Goal: Task Accomplishment & Management: Use online tool/utility

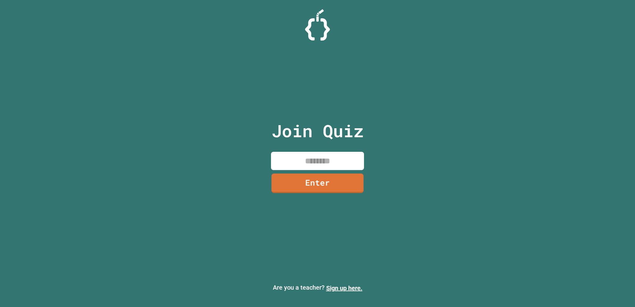
click at [295, 158] on input at bounding box center [317, 161] width 93 height 18
type input "********"
click at [300, 194] on div "Join Quiz ******** Enter" at bounding box center [317, 154] width 104 height 276
click at [301, 190] on link "Enter" at bounding box center [317, 182] width 87 height 20
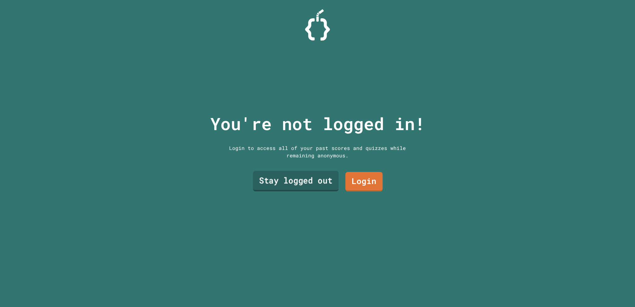
click at [288, 183] on link "Stay logged out" at bounding box center [296, 181] width 86 height 20
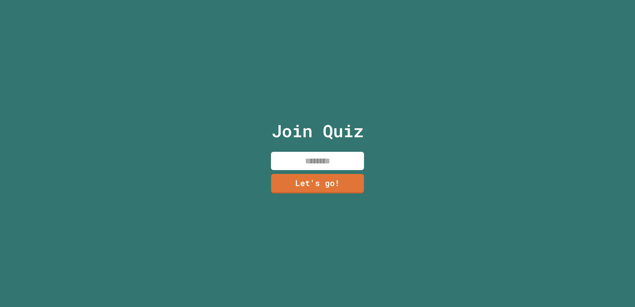
click at [316, 163] on input at bounding box center [317, 161] width 93 height 18
type input "**"
click at [323, 179] on link "Let's go!" at bounding box center [317, 183] width 93 height 20
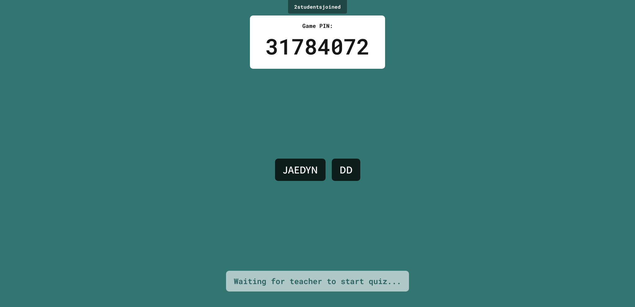
click at [344, 168] on h4 "DD" at bounding box center [346, 169] width 13 height 13
click at [303, 282] on div "Waiting for teacher to start quiz..." at bounding box center [317, 282] width 167 height 12
drag, startPoint x: 304, startPoint y: 279, endPoint x: 332, endPoint y: 266, distance: 30.4
click at [305, 279] on div "Waiting for teacher to start quiz..." at bounding box center [317, 282] width 167 height 12
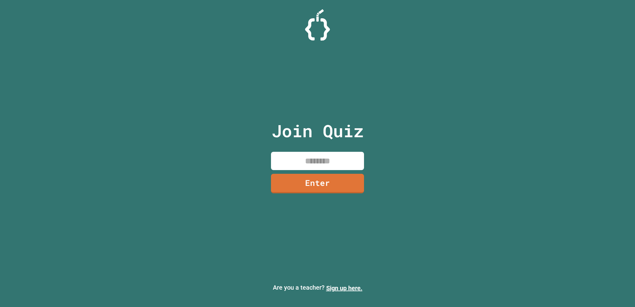
click at [353, 152] on input at bounding box center [317, 161] width 93 height 18
type input "********"
click at [349, 180] on link "Enter" at bounding box center [318, 183] width 90 height 20
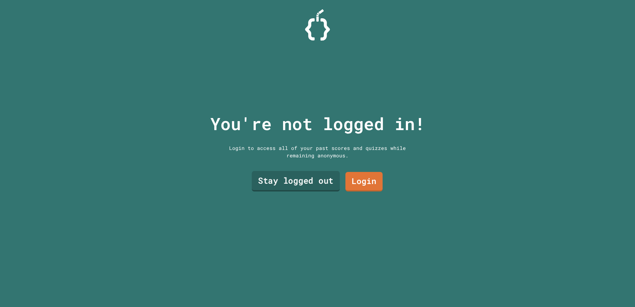
click at [318, 183] on link "Stay logged out" at bounding box center [296, 181] width 88 height 20
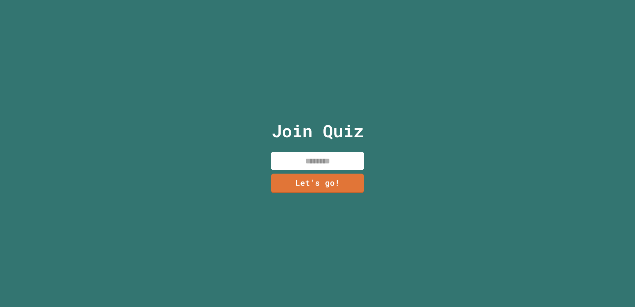
click at [324, 155] on input at bounding box center [317, 161] width 93 height 18
type input "*****"
click at [316, 170] on div "Join Quiz ***** Let's go!" at bounding box center [317, 153] width 104 height 307
click at [310, 178] on link "Let's go!" at bounding box center [317, 182] width 87 height 20
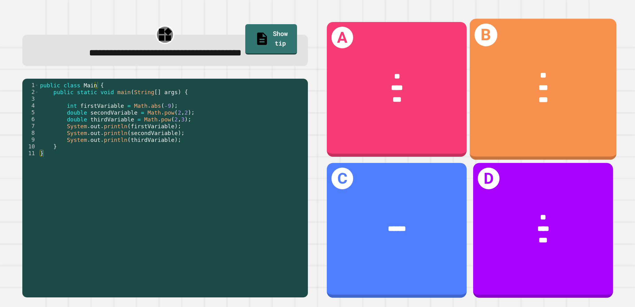
drag, startPoint x: 524, startPoint y: 126, endPoint x: 527, endPoint y: 136, distance: 10.9
click at [527, 136] on div "B ** *** ***" at bounding box center [542, 89] width 147 height 141
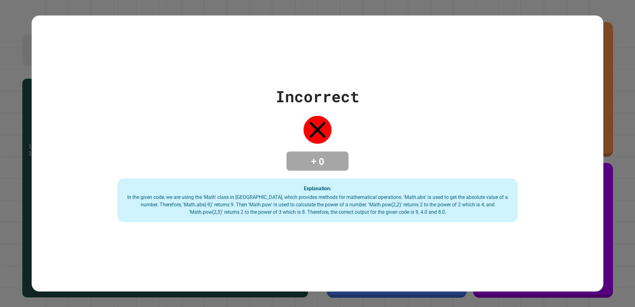
click at [620, 34] on div "Incorrect + 0 Explanation: In the given code, we are using the 'Math' class in …" at bounding box center [317, 153] width 635 height 307
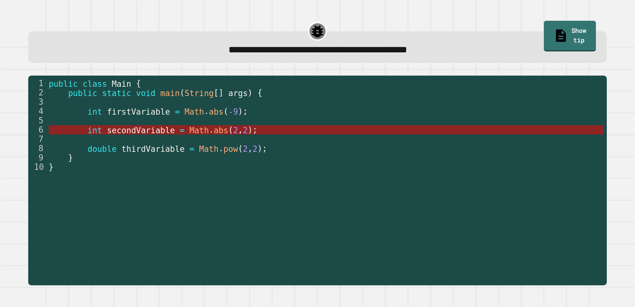
click at [214, 131] on span "abs" at bounding box center [221, 130] width 15 height 9
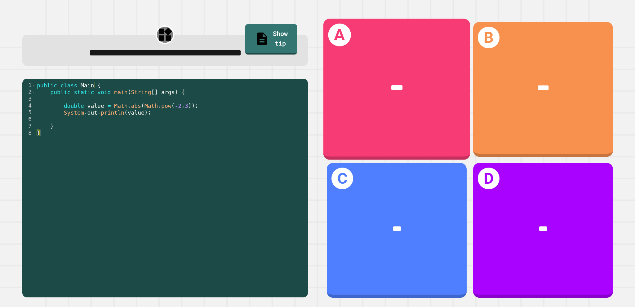
click at [406, 133] on div "A ****" at bounding box center [396, 89] width 147 height 141
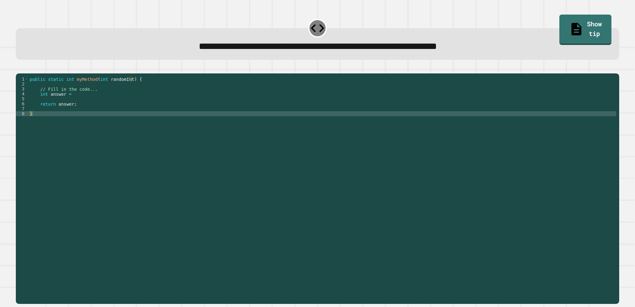
click at [65, 121] on div "public static int myMethod ( int randomInt ) { // Fill in the code... int answe…" at bounding box center [323, 181] width 588 height 208
click at [61, 126] on div "public static int myMethod ( int randomInt ) { // Fill in the code... int answe…" at bounding box center [323, 181] width 588 height 208
click at [78, 105] on div "public static int myMethod ( int randomInt ) { // Fill in the code... int answe…" at bounding box center [323, 181] width 588 height 208
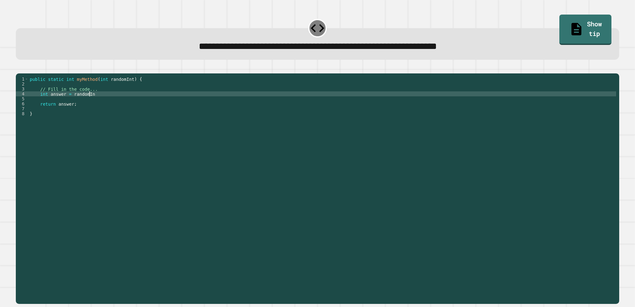
scroll to position [0, 4]
type textarea "**********"
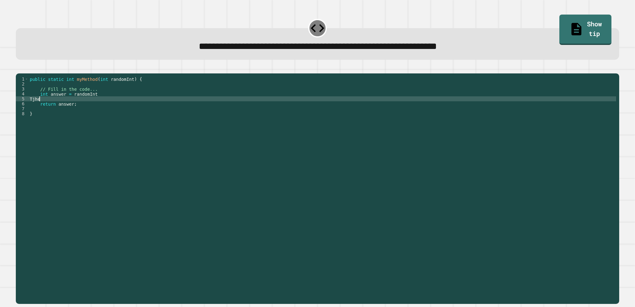
scroll to position [0, 0]
type textarea "*"
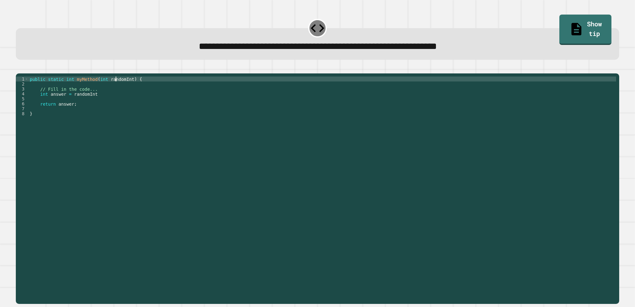
click at [116, 90] on div "public static int myMethod ( int randomInt ) { // Fill in the code... int answe…" at bounding box center [323, 181] width 588 height 208
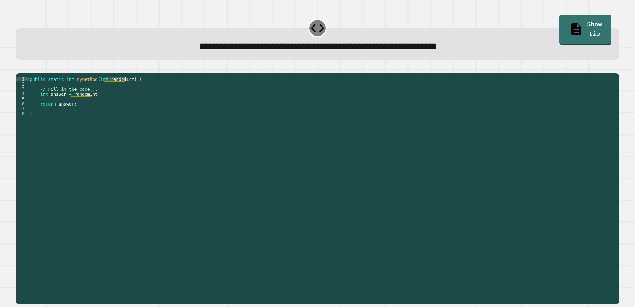
click at [83, 90] on div "public static int myMethod ( int randomInt ) { // Fill in the code... int answe…" at bounding box center [323, 181] width 588 height 208
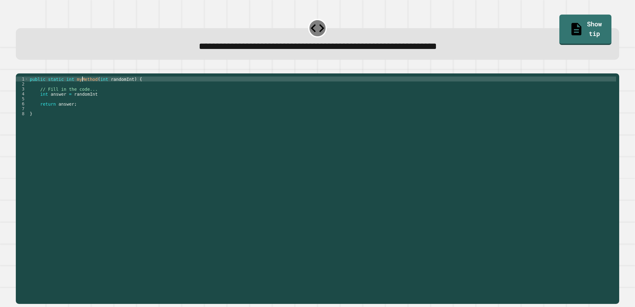
click at [83, 90] on div "public static int myMethod ( int randomInt ) { // Fill in the code... int answe…" at bounding box center [323, 181] width 588 height 208
click at [569, 24] on link "Show tip" at bounding box center [585, 29] width 52 height 32
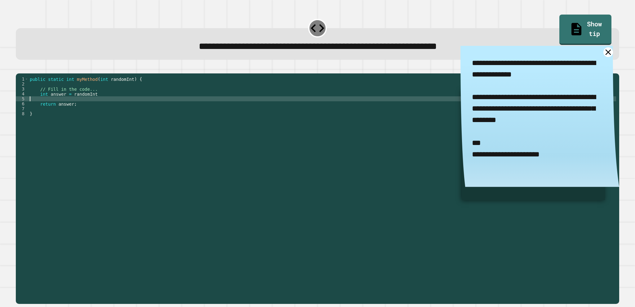
click at [98, 108] on div "public static int myMethod ( int randomInt ) { // Fill in the code... int answe…" at bounding box center [323, 181] width 588 height 208
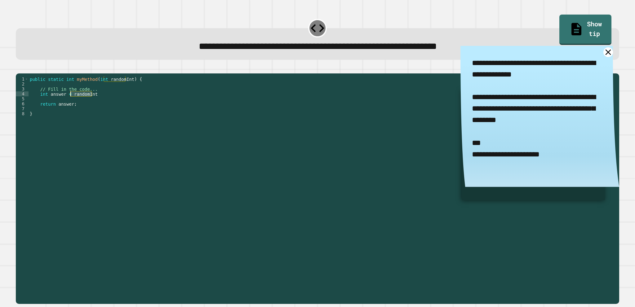
drag, startPoint x: 96, startPoint y: 104, endPoint x: 70, endPoint y: 104, distance: 25.1
click at [70, 104] on div "public static int myMethod ( int randomInt ) { // Fill in the code... int answe…" at bounding box center [323, 181] width 588 height 208
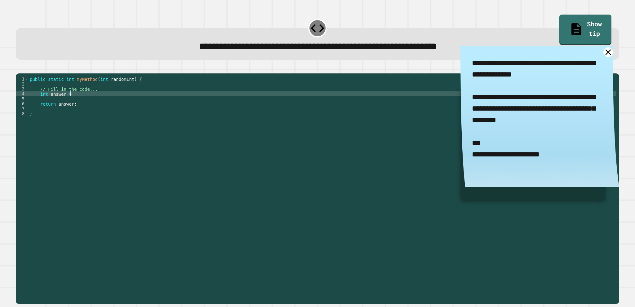
type textarea "**********"
click at [86, 113] on div "public static int myMethod ( int randomInt ) { // Fill in the code... int answe…" at bounding box center [323, 181] width 588 height 208
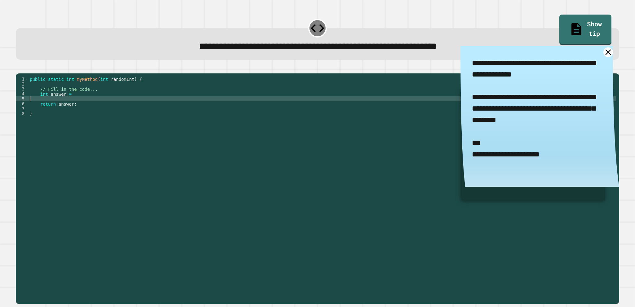
click at [86, 109] on div "public static int myMethod ( int randomInt ) { // Fill in the code... int answe…" at bounding box center [323, 181] width 588 height 208
type textarea "**********"
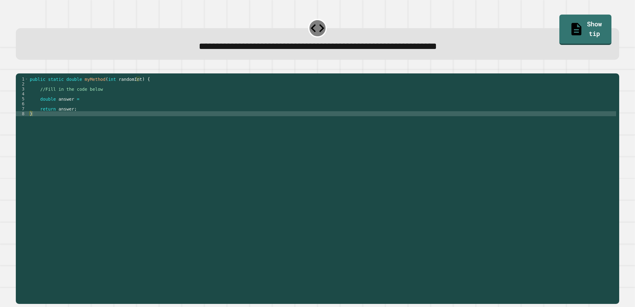
click at [83, 109] on div "public static double myMethod ( int randomInt ) { //Fill in the code below doub…" at bounding box center [323, 181] width 588 height 208
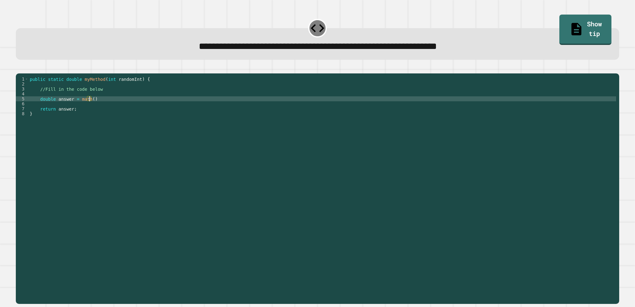
scroll to position [0, 4]
click at [569, 16] on link "Show tip" at bounding box center [585, 30] width 52 height 30
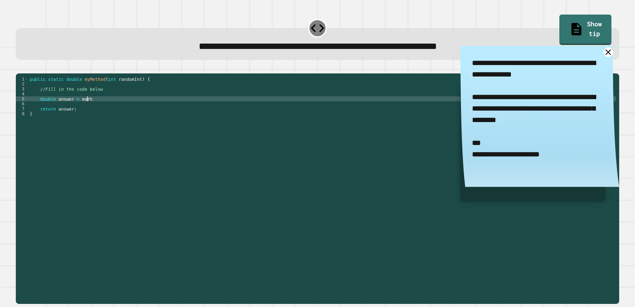
click at [105, 107] on div "public static double myMethod ( int randomInt ) { //Fill in the code below doub…" at bounding box center [323, 181] width 588 height 208
click at [603, 57] on link at bounding box center [608, 52] width 10 height 10
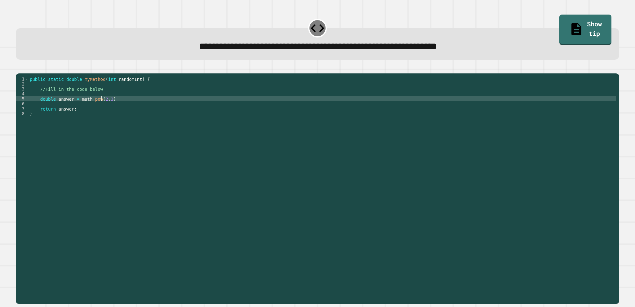
click at [100, 109] on div "public static double myMethod ( int randomInt ) { //Fill in the code below doub…" at bounding box center [323, 181] width 588 height 208
click at [256, 156] on div "public static double myMethod ( int randomInt ) { //Fill in the code below doub…" at bounding box center [323, 181] width 588 height 208
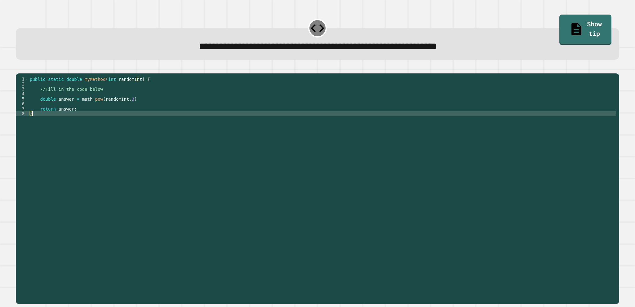
scroll to position [0, 0]
click at [19, 69] on icon "button" at bounding box center [19, 69] width 0 height 0
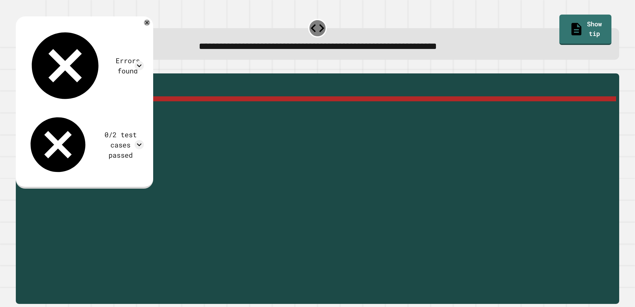
click at [80, 109] on div "public static double myMethod ( int randomInt ) { //Fill in the code below doub…" at bounding box center [323, 181] width 588 height 208
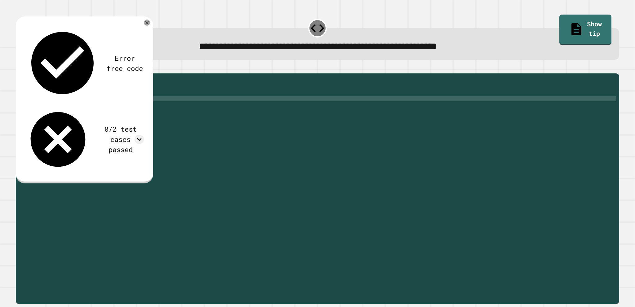
scroll to position [0, 3]
click at [122, 110] on div "public static double myMethod ( int randomInt ) { //Fill in the code below doub…" at bounding box center [323, 181] width 588 height 208
click at [96, 109] on div "public static double myMethod ( int randomInt ) { //Fill in the code below doub…" at bounding box center [323, 181] width 588 height 208
click at [100, 109] on div "public static double myMethod ( int randomInt ) { //Fill in the code below doub…" at bounding box center [323, 181] width 588 height 208
click at [19, 69] on button "button" at bounding box center [19, 69] width 0 height 0
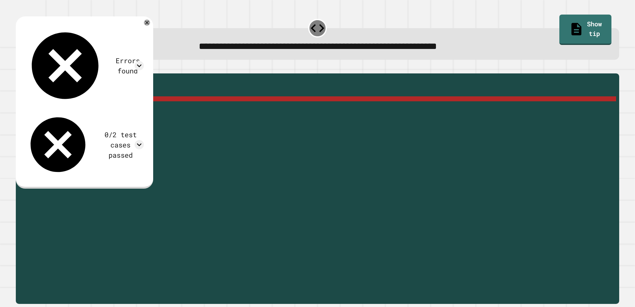
click at [115, 109] on div "public static double myMethod ( int randomInt ) { //Fill in the code below doub…" at bounding box center [323, 181] width 588 height 208
click at [99, 109] on div "public static double myMethod ( int randomInt ) { //Fill in the code below doub…" at bounding box center [323, 181] width 588 height 208
click at [143, 112] on div "0/2 test cases passed" at bounding box center [84, 145] width 119 height 66
click at [144, 140] on icon at bounding box center [139, 144] width 9 height 9
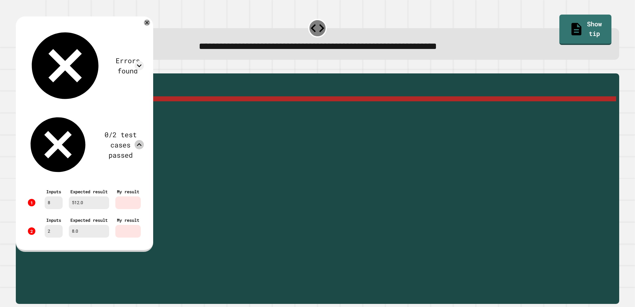
click at [142, 143] on icon at bounding box center [139, 144] width 5 height 3
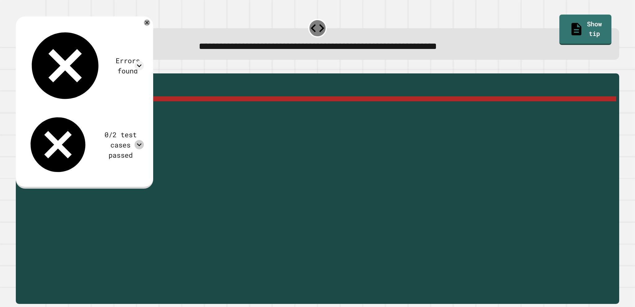
scroll to position [0, 2]
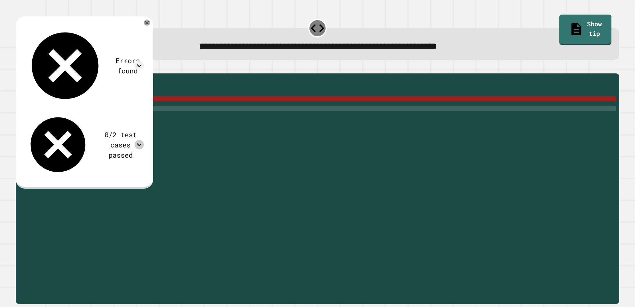
click at [142, 117] on div "public static double myMethod ( int randomInt ) { //Fill in the code below doub…" at bounding box center [323, 181] width 588 height 208
click at [151, 22] on icon at bounding box center [146, 22] width 7 height 7
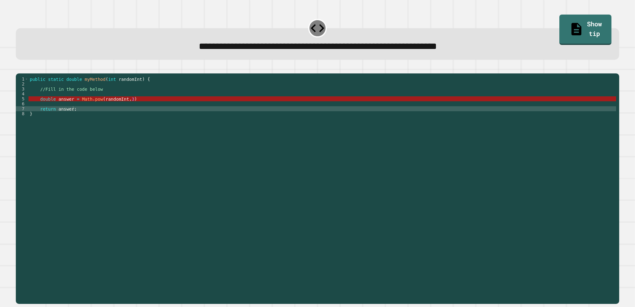
click at [129, 110] on div "public static double myMethod ( int randomInt ) { //Fill in the code below doub…" at bounding box center [323, 181] width 588 height 208
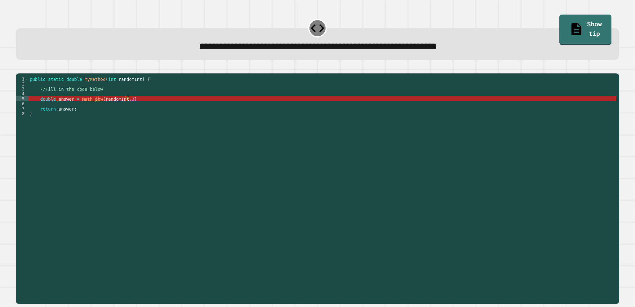
scroll to position [0, 7]
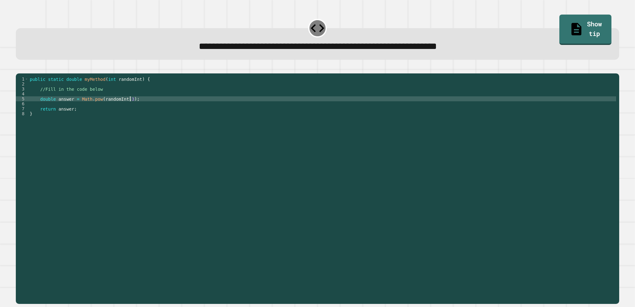
type textarea "**********"
click at [19, 69] on icon "button" at bounding box center [19, 69] width 0 height 0
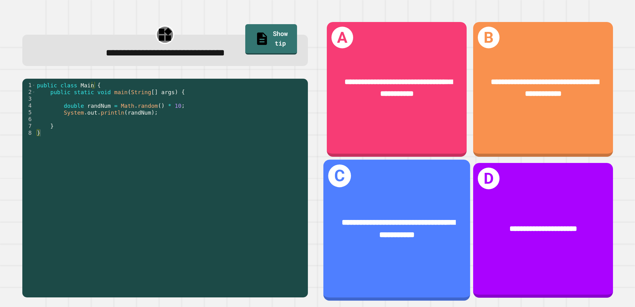
click at [406, 201] on div "**********" at bounding box center [396, 229] width 147 height 56
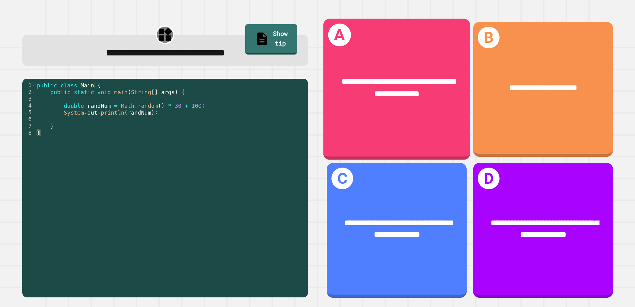
click at [417, 136] on div "**********" at bounding box center [396, 89] width 147 height 141
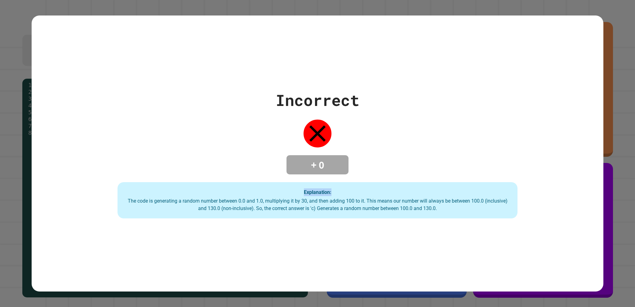
drag, startPoint x: 592, startPoint y: 17, endPoint x: 222, endPoint y: 140, distance: 389.6
click at [215, 140] on div "Incorrect + 0 Explanation: The code is generating a random number between 0.0 a…" at bounding box center [317, 154] width 571 height 277
click at [16, 195] on div "Incorrect + 0 Explanation: The code is generating a random number between 0.0 a…" at bounding box center [317, 153] width 635 height 307
drag, startPoint x: 36, startPoint y: 17, endPoint x: 491, endPoint y: 138, distance: 471.1
click at [491, 138] on div "Incorrect + 0 Explanation: The code is generating a random number between 0.0 a…" at bounding box center [317, 154] width 571 height 277
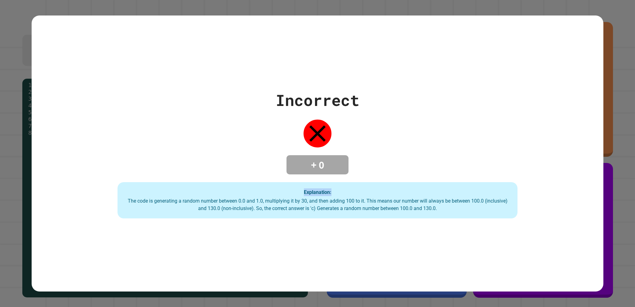
click at [457, 150] on div "Incorrect + 0 Explanation: The code is generating a random number between 0.0 a…" at bounding box center [317, 154] width 571 height 130
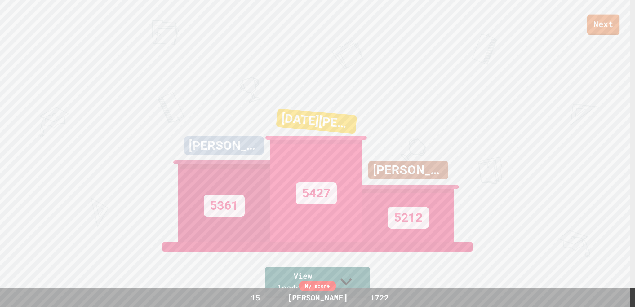
click at [596, 25] on link "Next" at bounding box center [603, 25] width 32 height 20
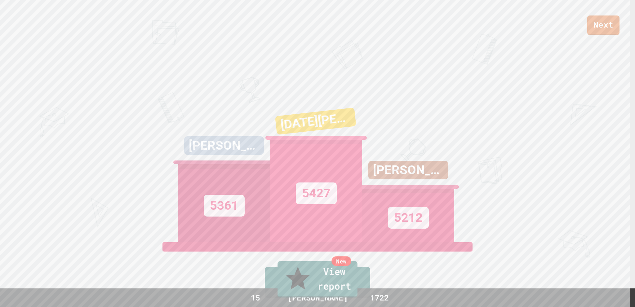
click at [309, 284] on link "New View report" at bounding box center [318, 279] width 80 height 37
click at [315, 285] on link "New View report" at bounding box center [317, 279] width 81 height 37
drag, startPoint x: 255, startPoint y: 175, endPoint x: 242, endPoint y: 165, distance: 16.6
